Goal: Information Seeking & Learning: Check status

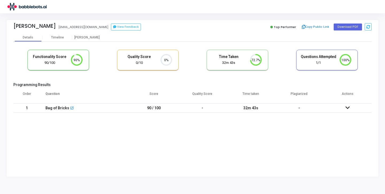
scroll to position [2, 2]
click at [348, 108] on icon at bounding box center [347, 108] width 4 height 4
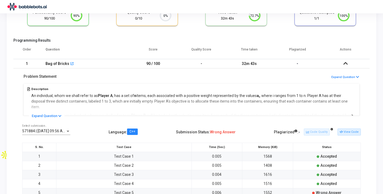
scroll to position [45, 0]
click at [51, 114] on button "Expand Question" at bounding box center [47, 115] width 36 height 5
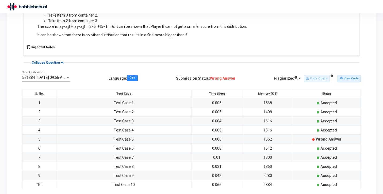
scroll to position [296, 0]
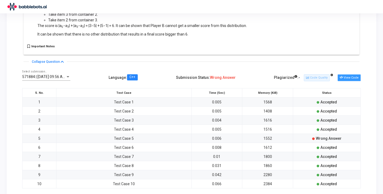
click at [347, 74] on button "View Code" at bounding box center [348, 77] width 23 height 7
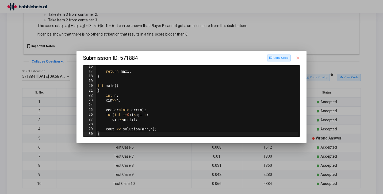
scroll to position [73, 0]
click at [200, 150] on div at bounding box center [191, 97] width 383 height 194
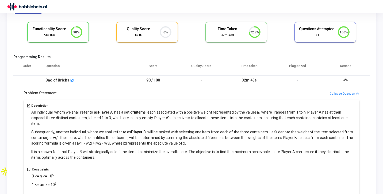
scroll to position [0, 0]
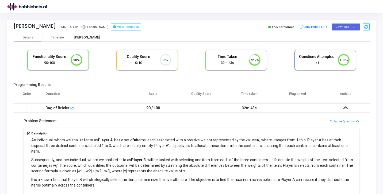
click at [87, 38] on div "[PERSON_NAME]" at bounding box center [86, 38] width 29 height 4
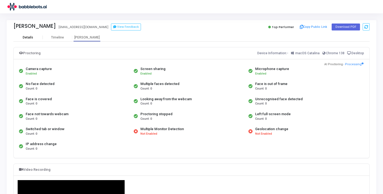
click at [26, 39] on div "Details" at bounding box center [28, 38] width 10 height 4
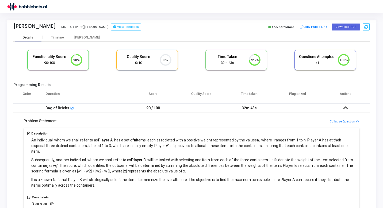
scroll to position [2, 2]
